Goal: Book appointment/travel/reservation

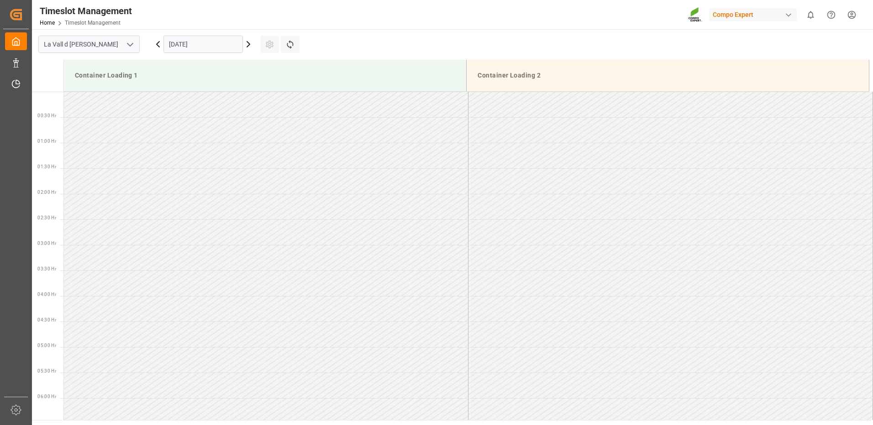
scroll to position [516, 0]
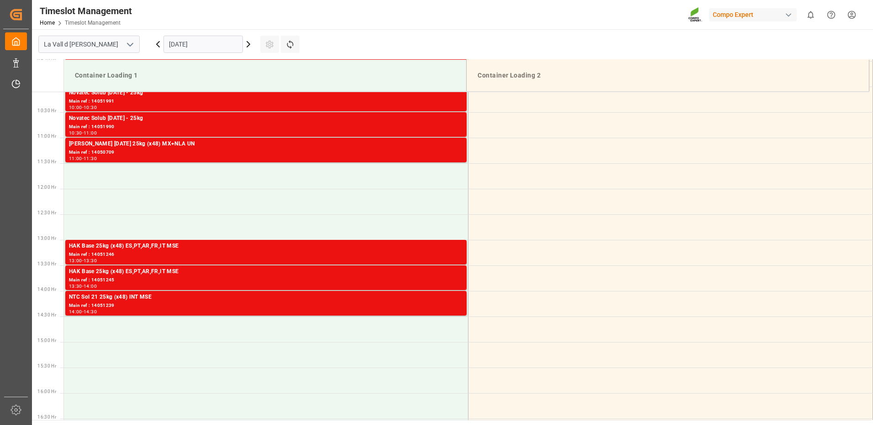
click at [215, 41] on input "[DATE]" at bounding box center [202, 44] width 79 height 17
click at [247, 46] on icon at bounding box center [248, 44] width 11 height 11
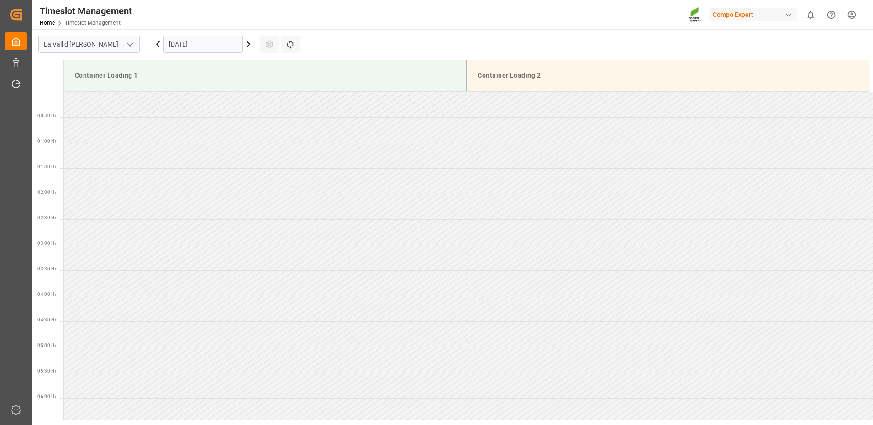
scroll to position [659, 0]
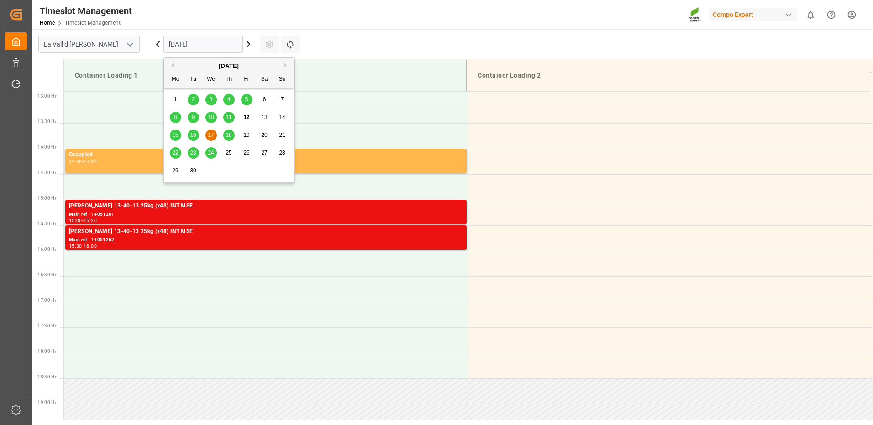
click at [208, 42] on input "[DATE]" at bounding box center [202, 44] width 79 height 17
click at [195, 169] on span "30" at bounding box center [193, 170] width 6 height 6
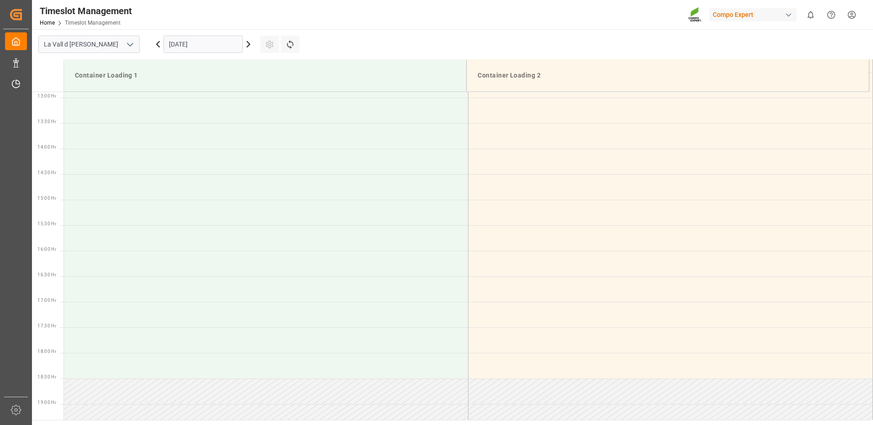
click at [230, 44] on input "[DATE]" at bounding box center [202, 44] width 79 height 17
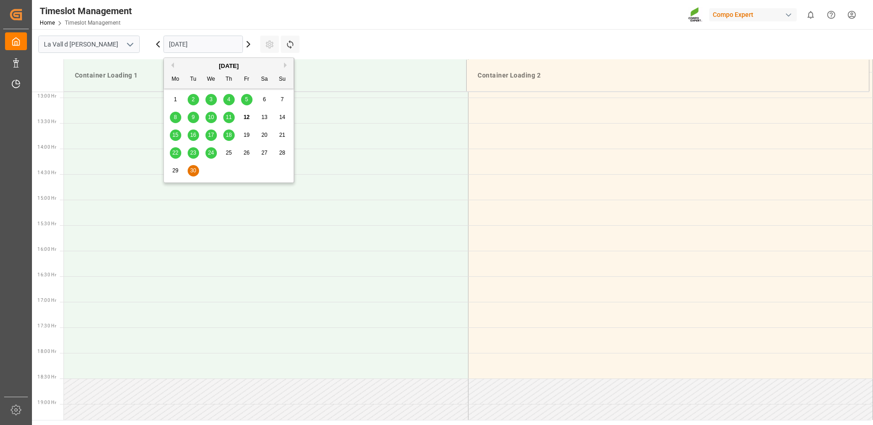
click at [283, 65] on div "[DATE]" at bounding box center [229, 66] width 130 height 9
click at [285, 65] on button "Next Month" at bounding box center [286, 65] width 5 height 5
click at [190, 118] on div "7" at bounding box center [193, 117] width 11 height 11
